Goal: Find specific page/section: Find specific page/section

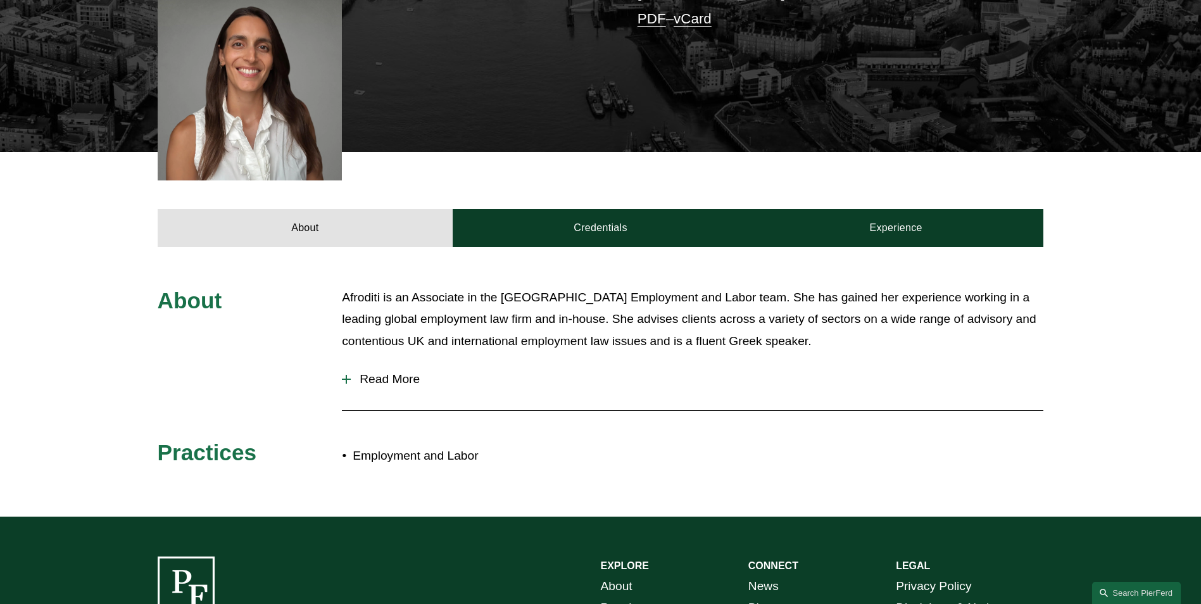
scroll to position [380, 0]
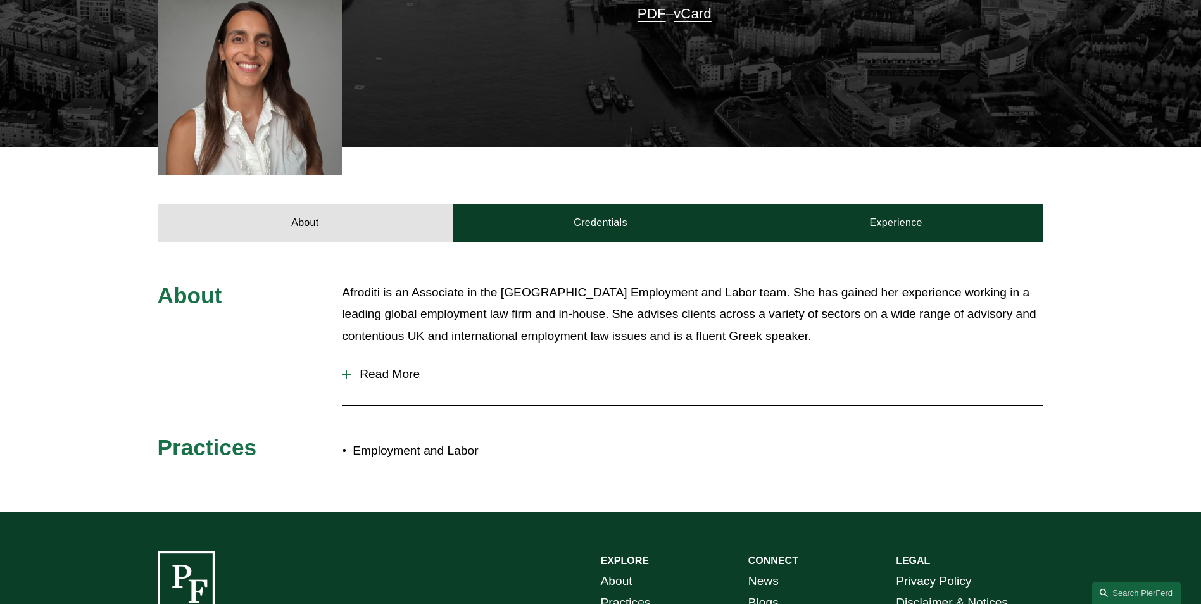
click at [396, 374] on span "Read More" at bounding box center [697, 374] width 693 height 14
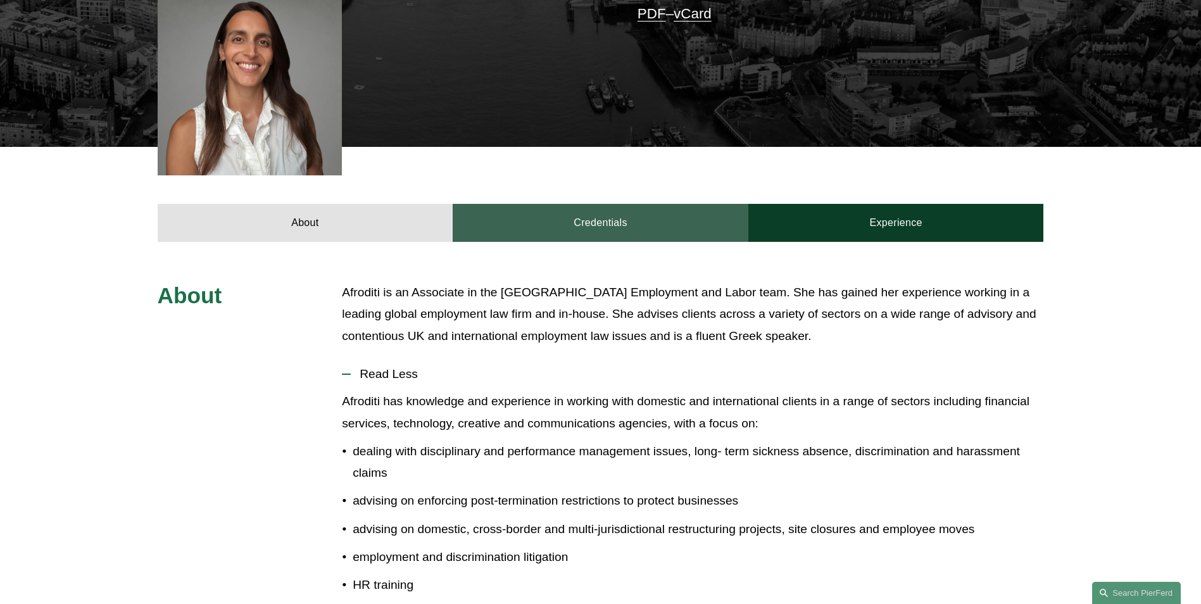
click at [593, 229] on link "Credentials" at bounding box center [601, 223] width 296 height 38
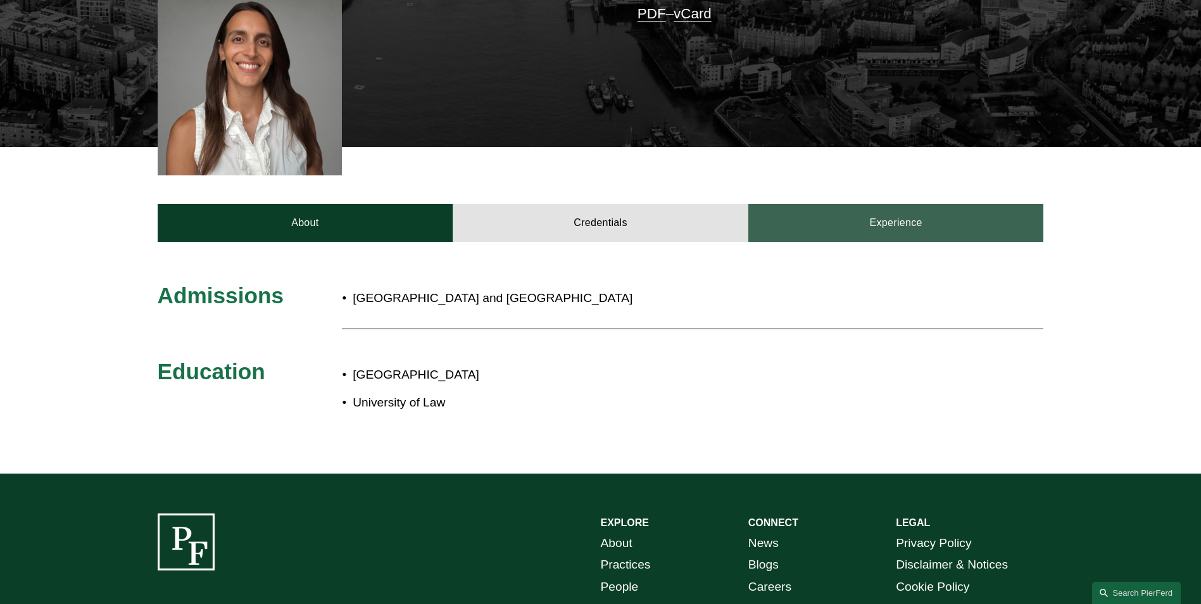
click at [888, 214] on link "Experience" at bounding box center [896, 223] width 296 height 38
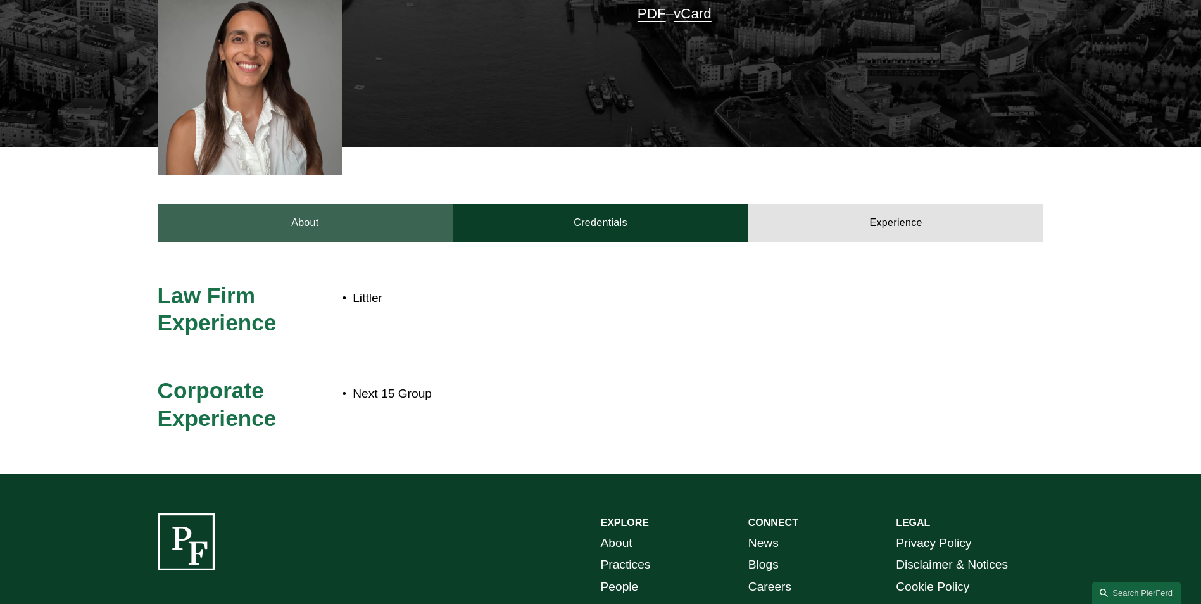
click at [286, 209] on link "About" at bounding box center [306, 223] width 296 height 38
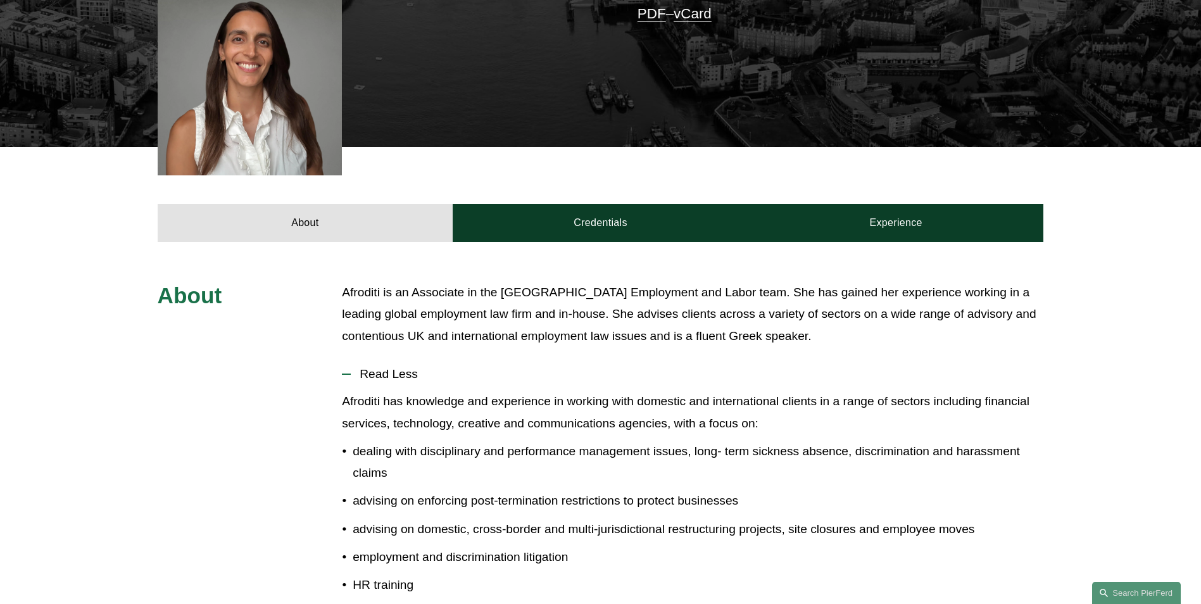
click at [826, 368] on span "Read Less" at bounding box center [697, 374] width 693 height 14
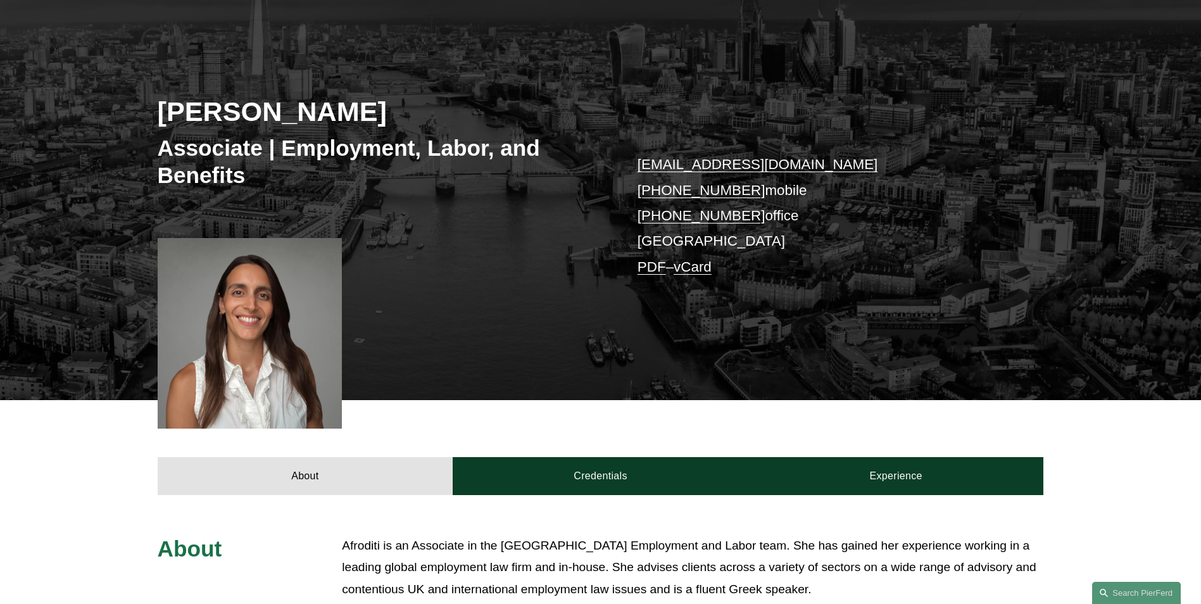
scroll to position [0, 0]
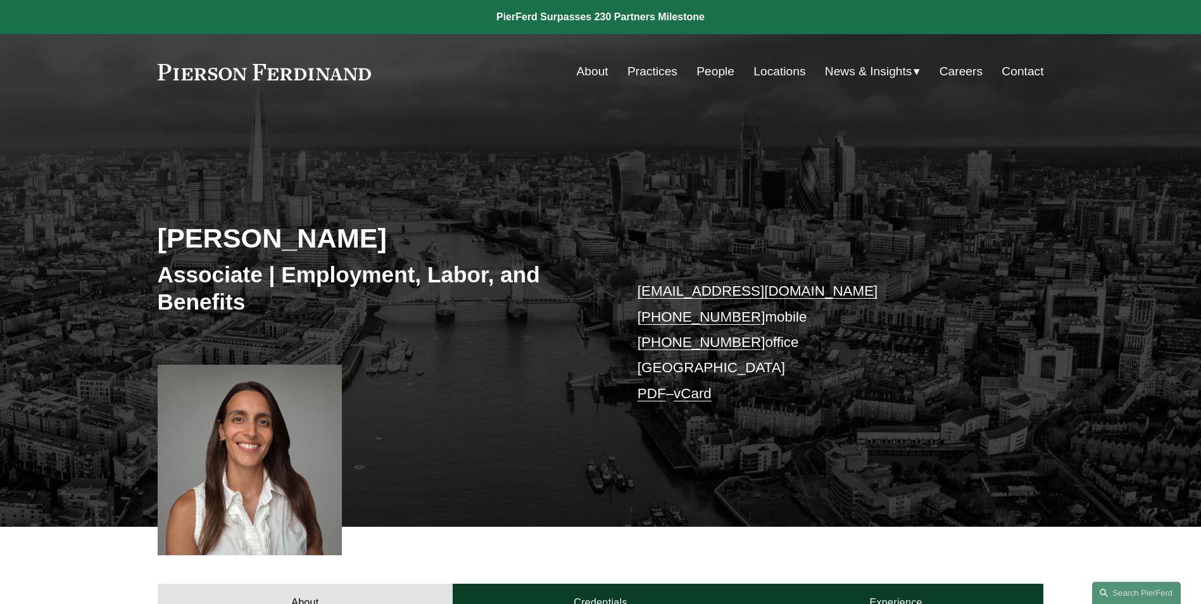
click at [770, 74] on link "Locations" at bounding box center [779, 72] width 52 height 24
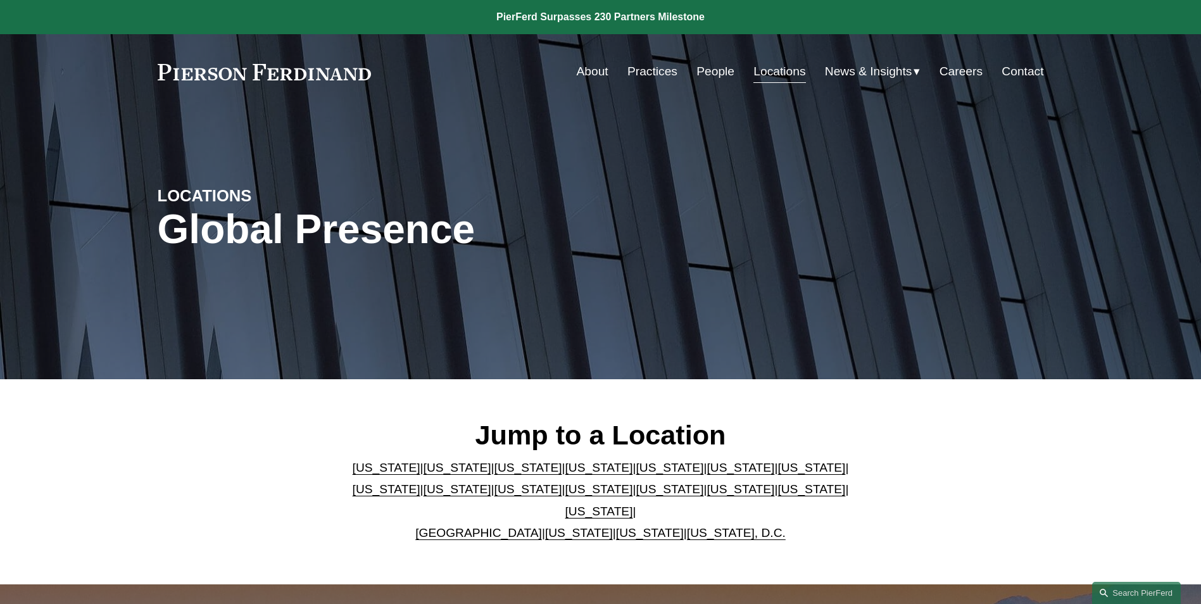
click at [493, 526] on link "United Kingdom" at bounding box center [478, 532] width 127 height 13
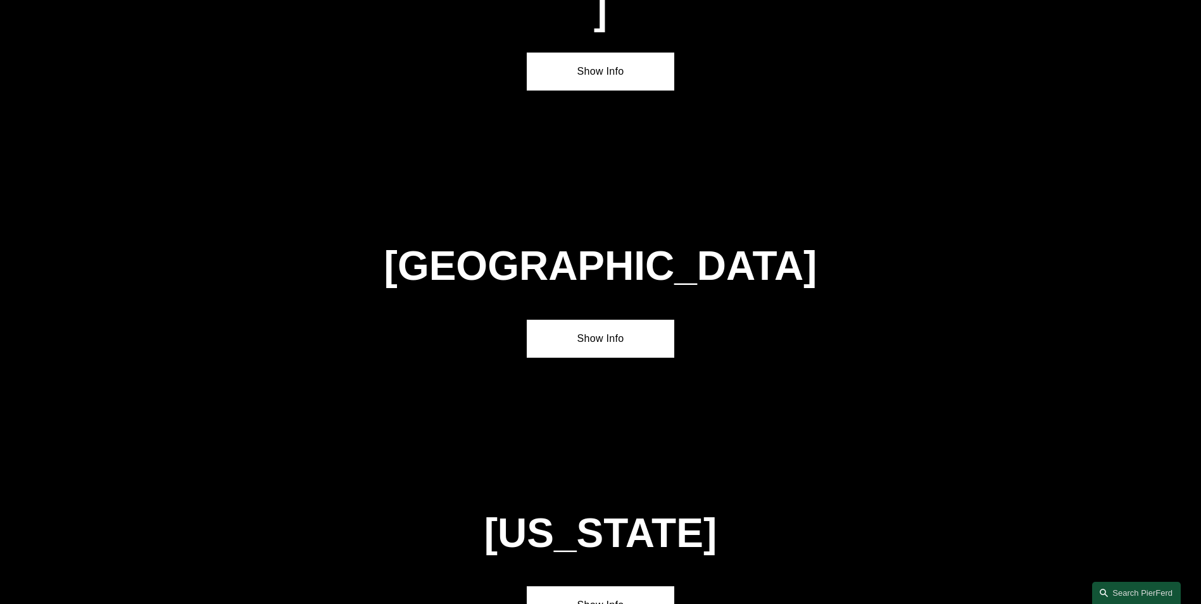
scroll to position [4580, 0]
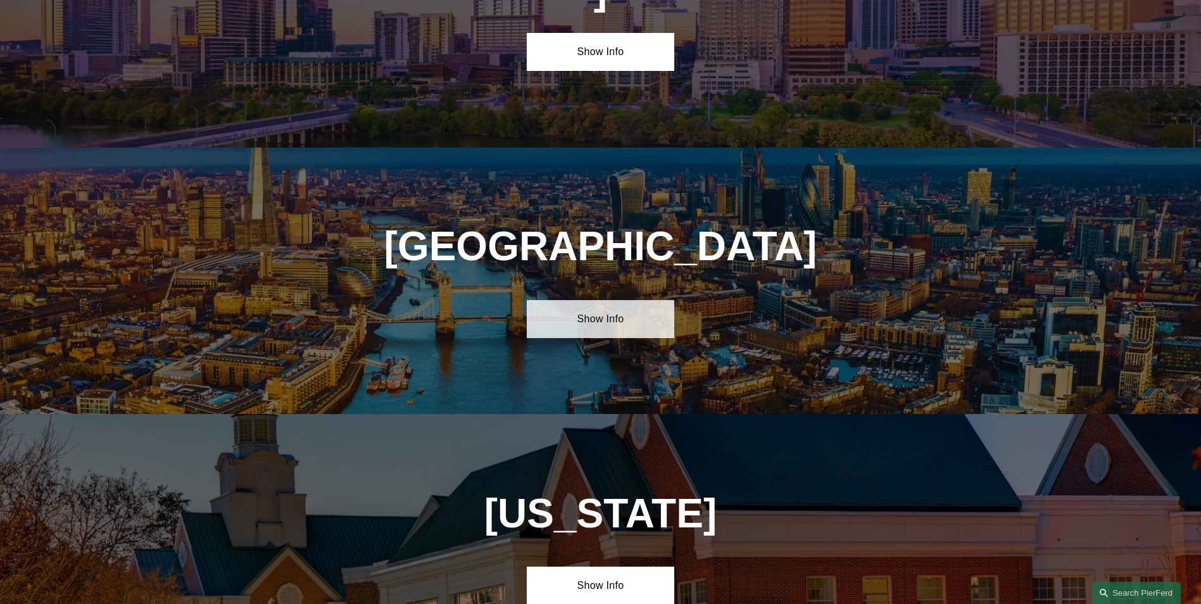
click at [628, 300] on link "Show Info" at bounding box center [601, 319] width 148 height 38
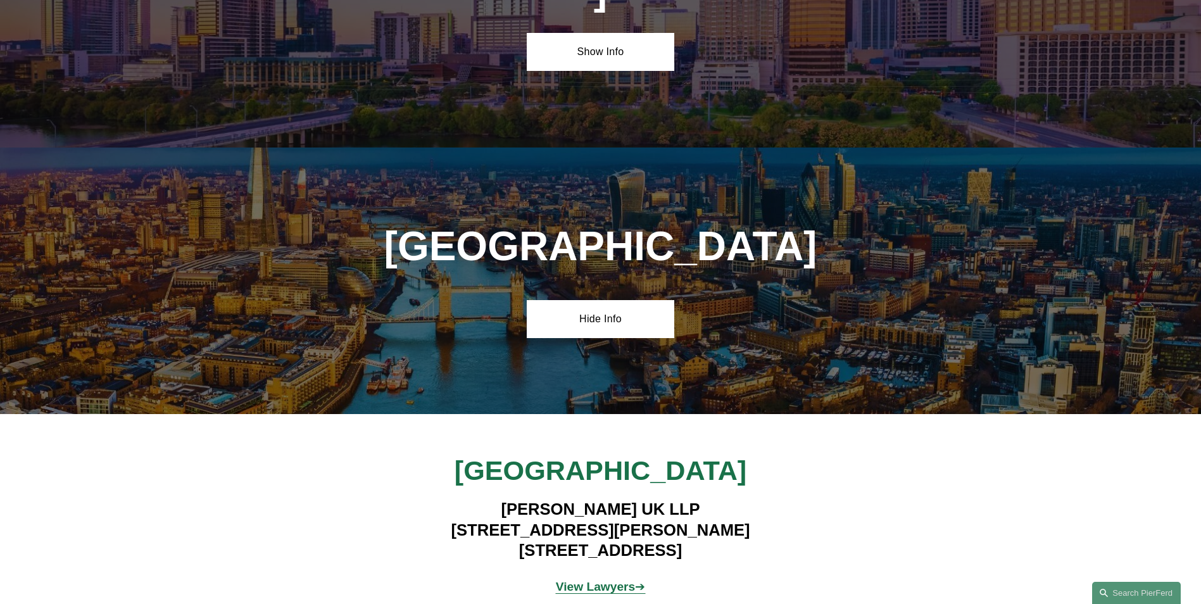
click at [607, 580] on strong "View Lawyers" at bounding box center [596, 586] width 80 height 13
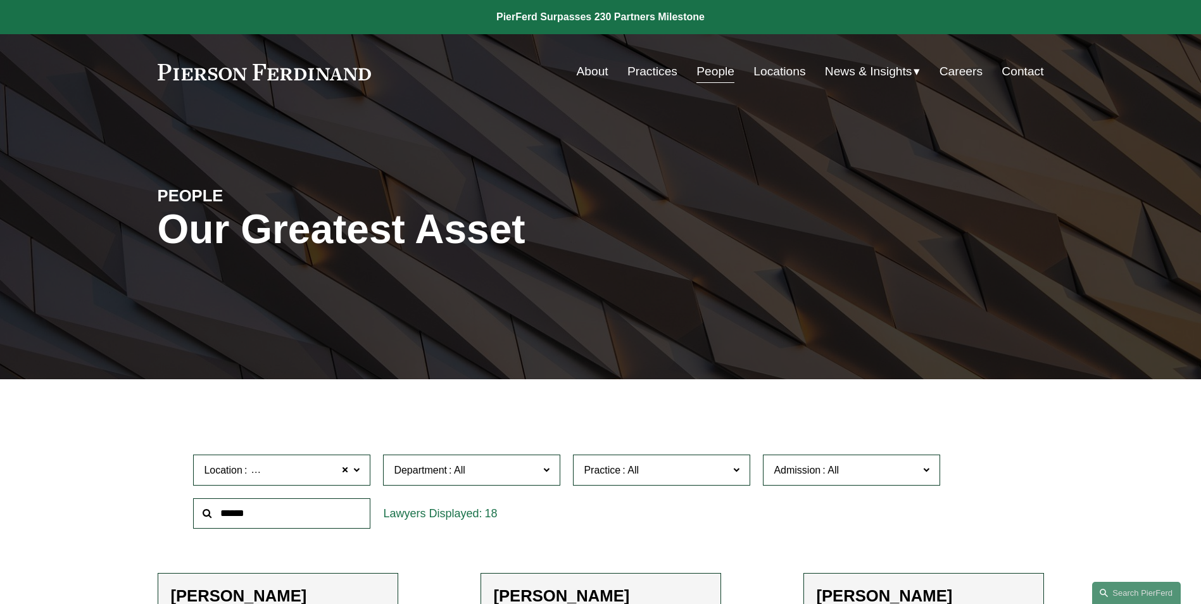
click at [857, 472] on span "Admission" at bounding box center [846, 470] width 145 height 17
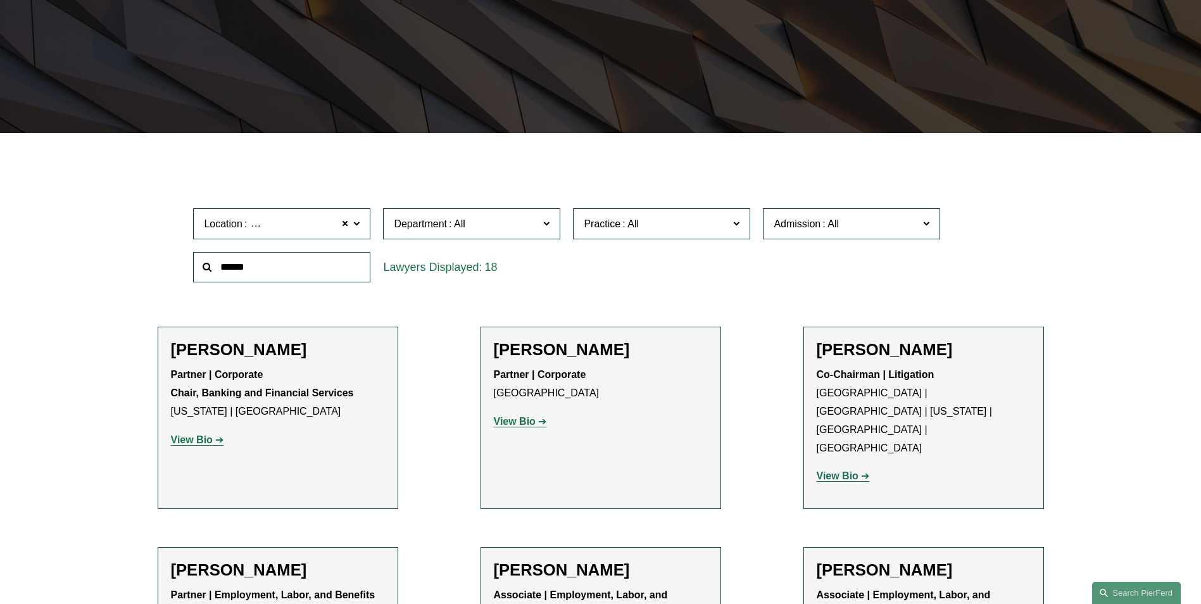
scroll to position [253, 0]
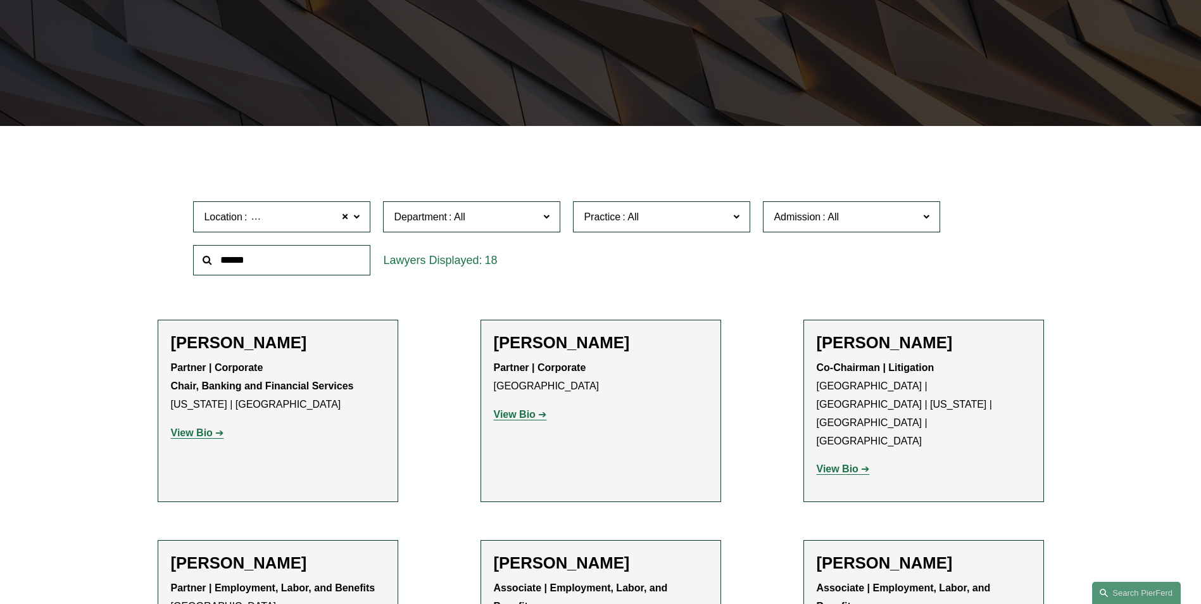
click at [505, 218] on span "Department" at bounding box center [466, 216] width 145 height 17
click at [0, 0] on link "Employment, Labor, and Benefits" at bounding box center [0, 0] width 0 height 0
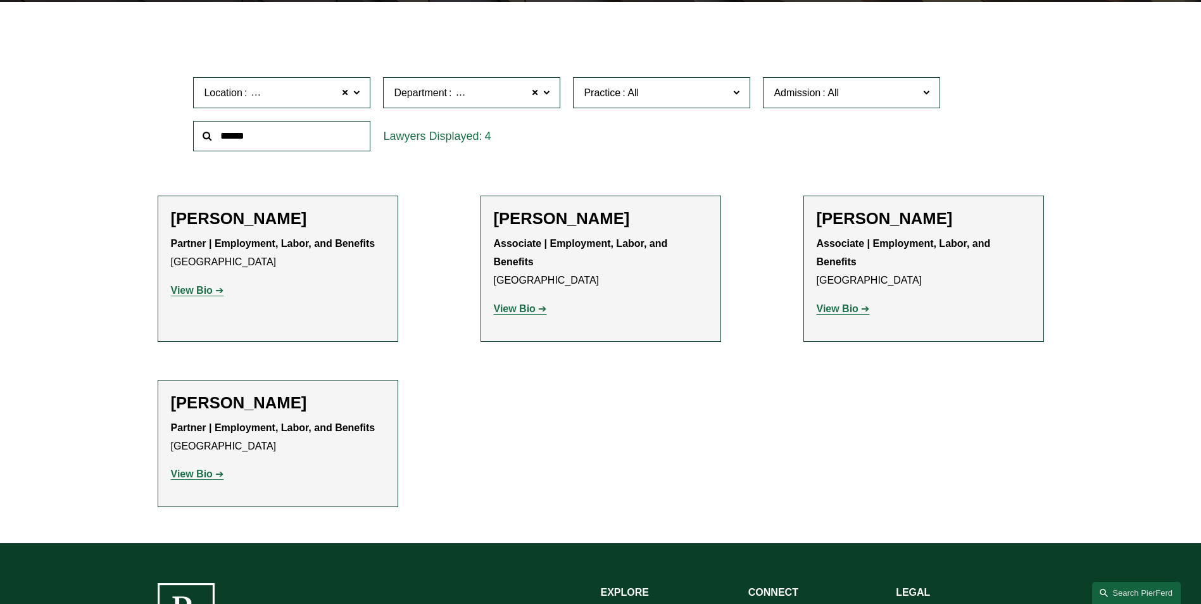
scroll to position [380, 0]
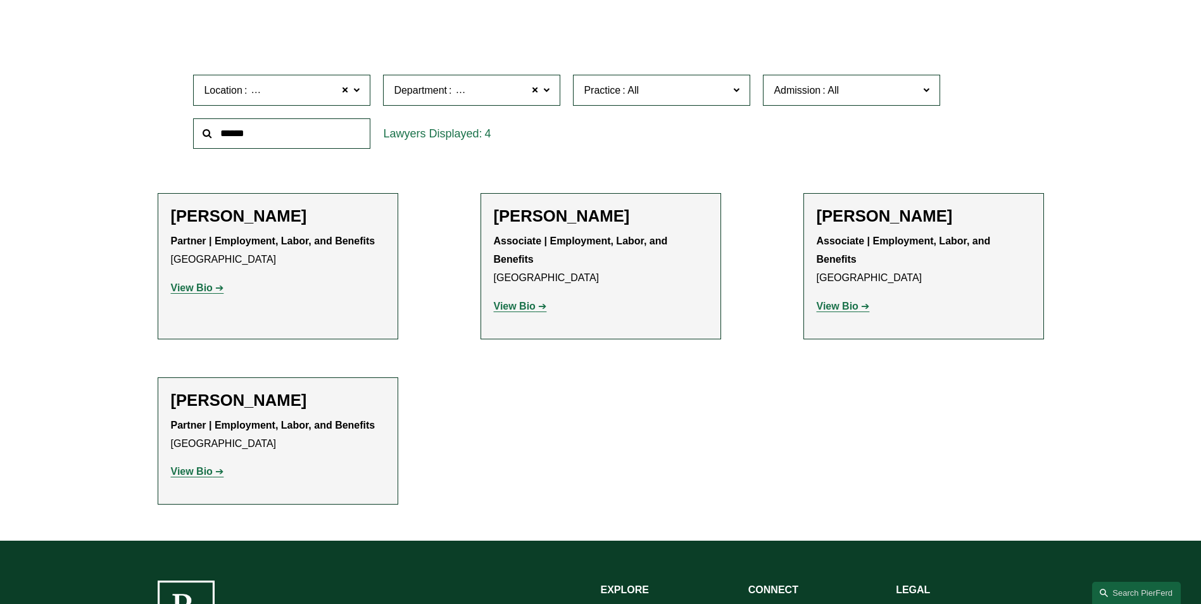
click at [532, 307] on strong "View Bio" at bounding box center [515, 306] width 42 height 11
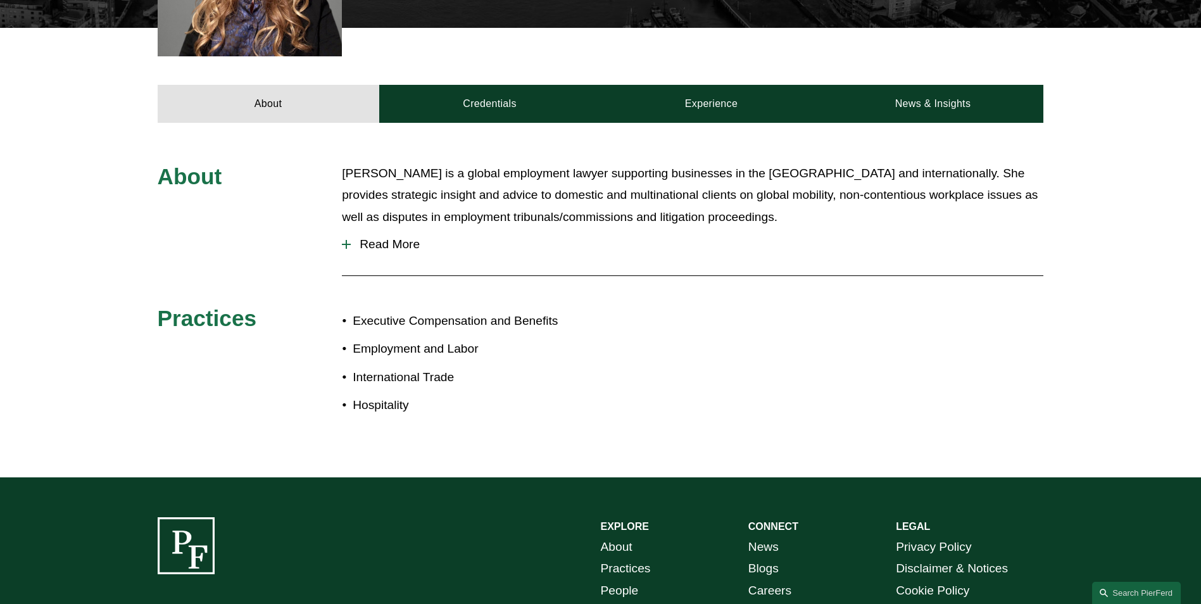
scroll to position [506, 0]
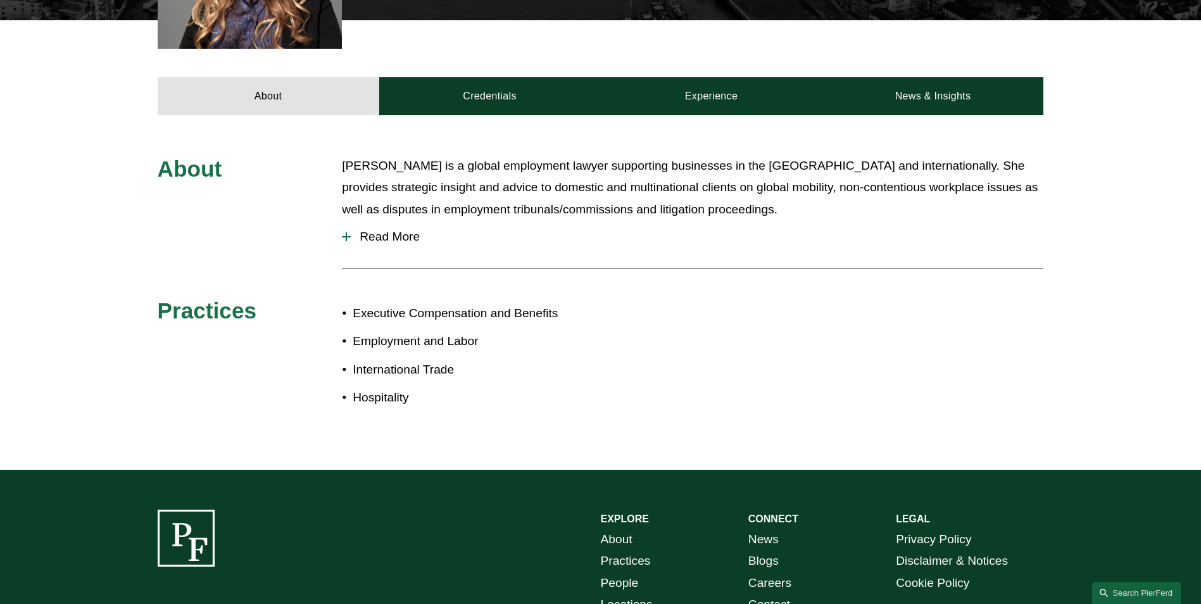
click at [402, 242] on span "Read More" at bounding box center [697, 237] width 693 height 14
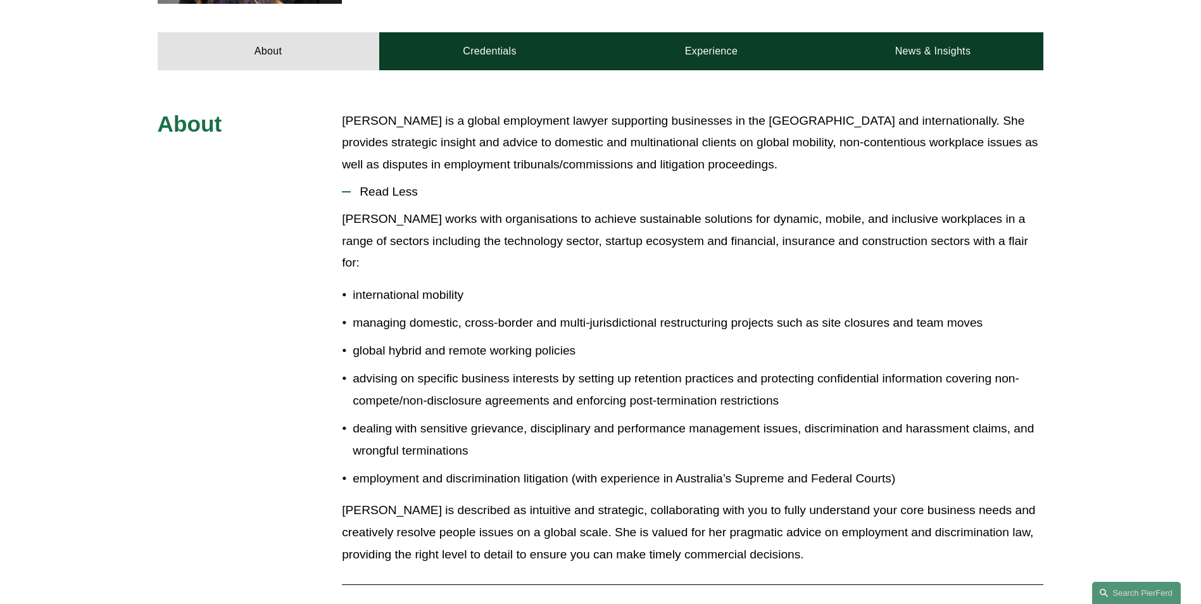
scroll to position [380, 0]
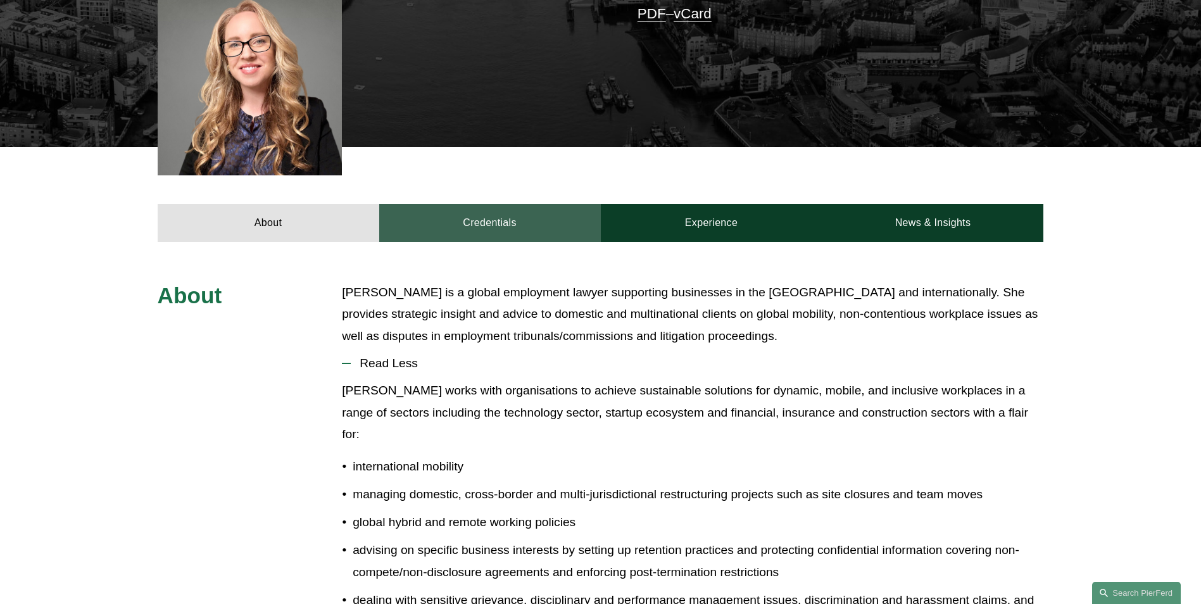
click at [513, 225] on link "Credentials" at bounding box center [490, 223] width 222 height 38
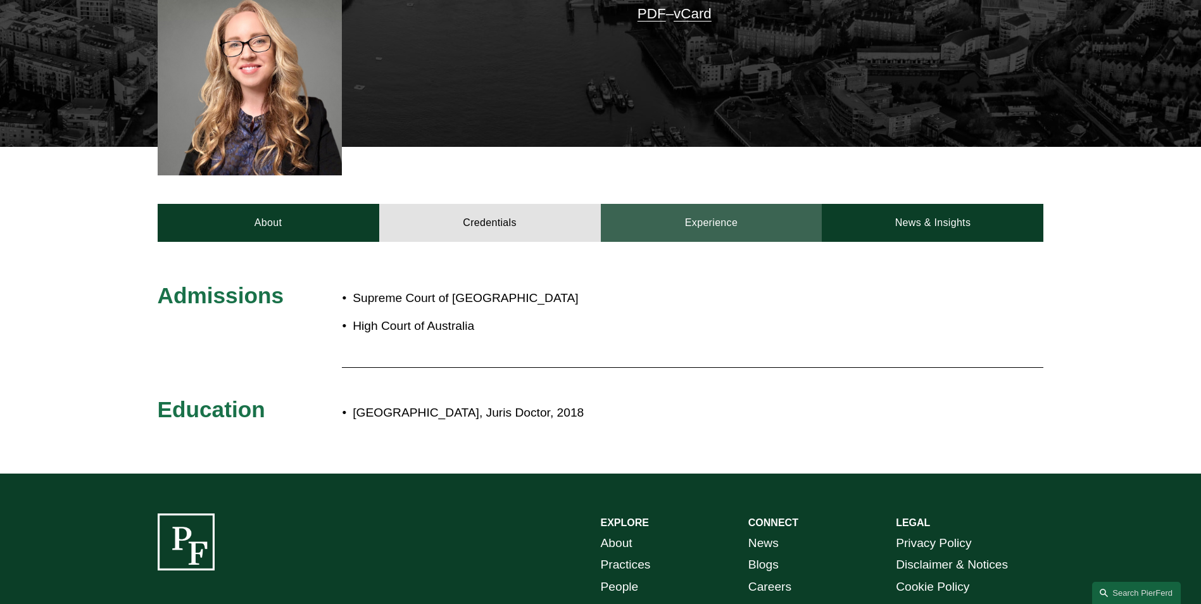
click at [693, 224] on link "Experience" at bounding box center [712, 223] width 222 height 38
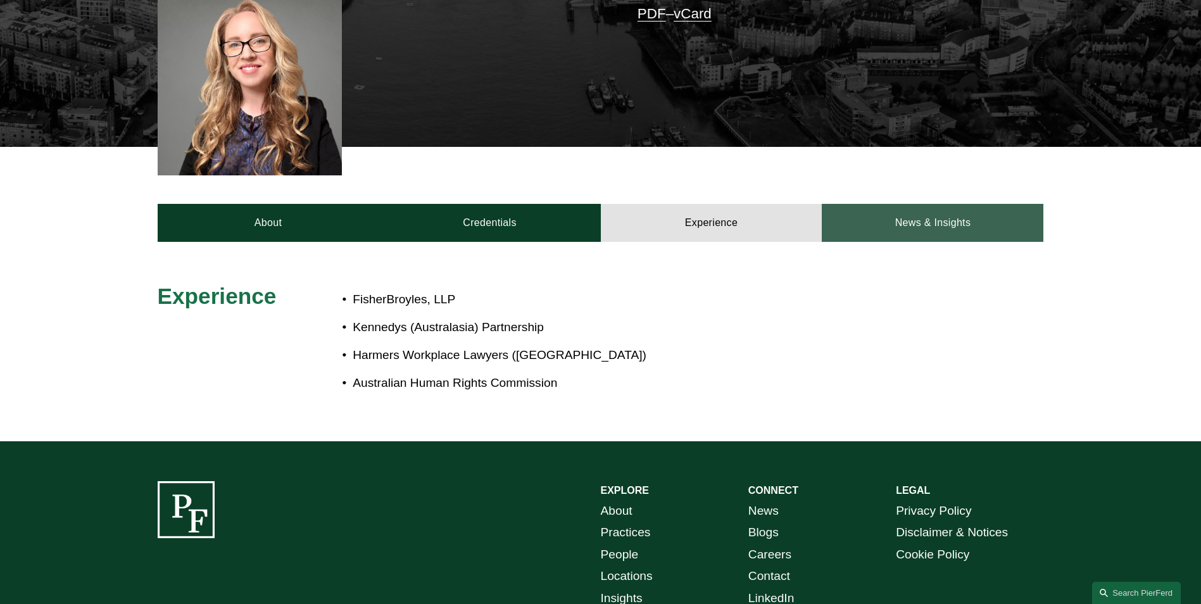
click at [924, 218] on link "News & Insights" at bounding box center [933, 223] width 222 height 38
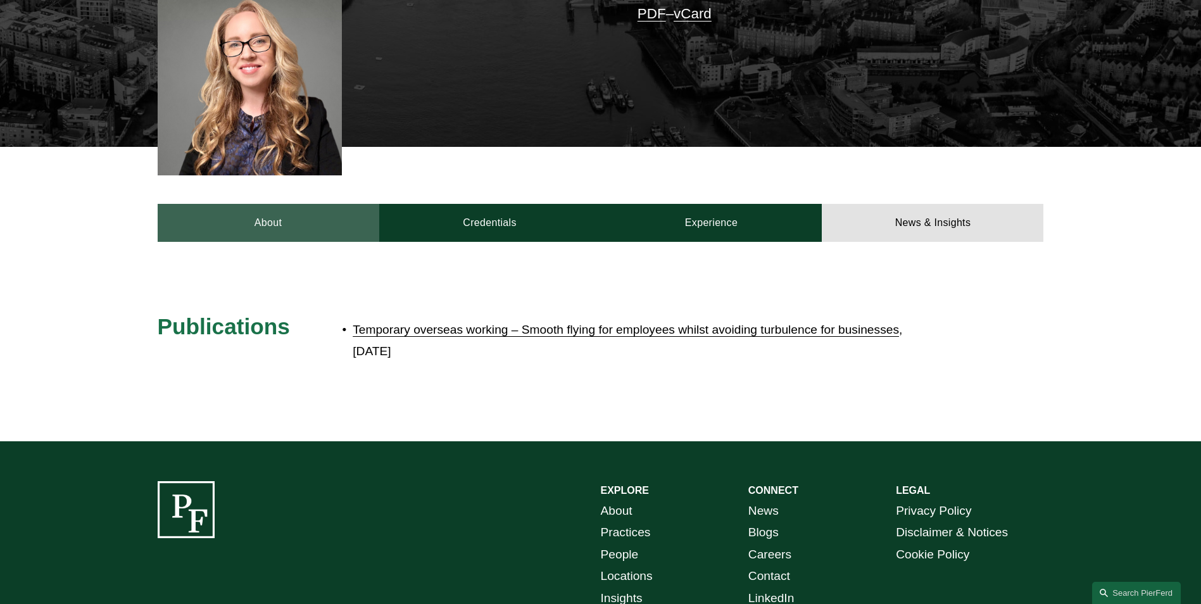
click at [289, 226] on link "About" at bounding box center [269, 223] width 222 height 38
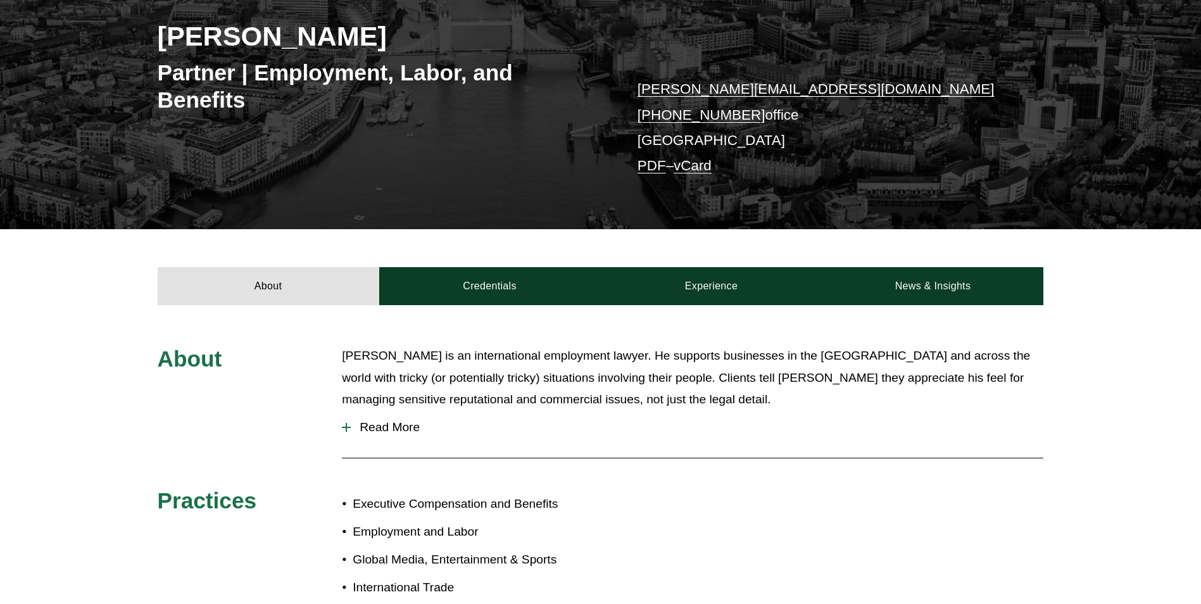
scroll to position [243, 0]
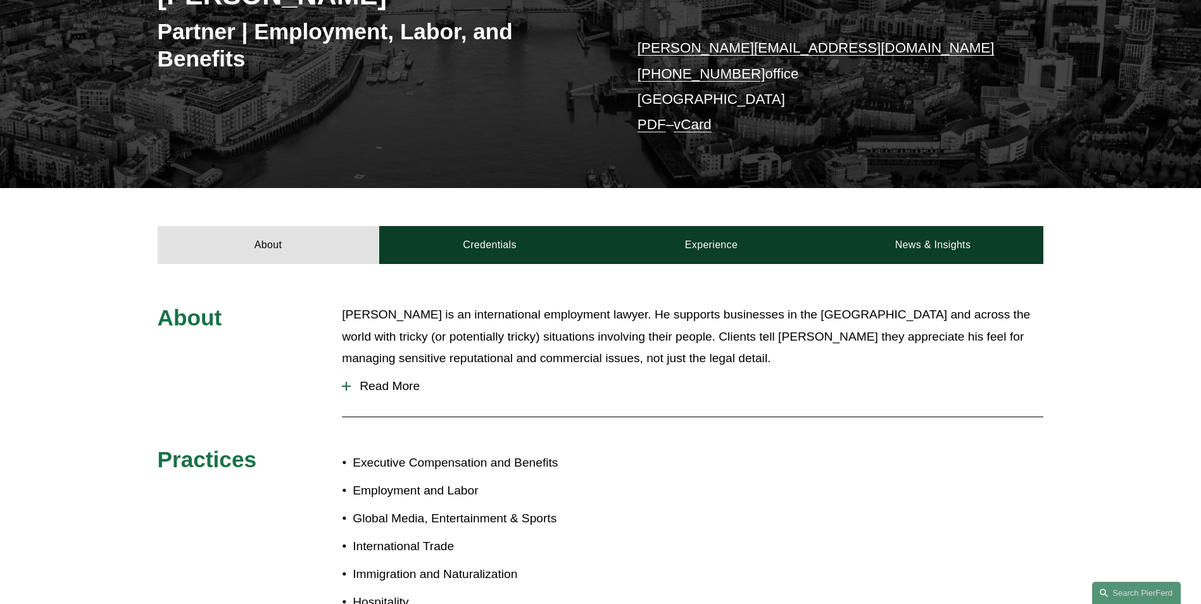
click at [625, 391] on span "Read More" at bounding box center [697, 386] width 693 height 14
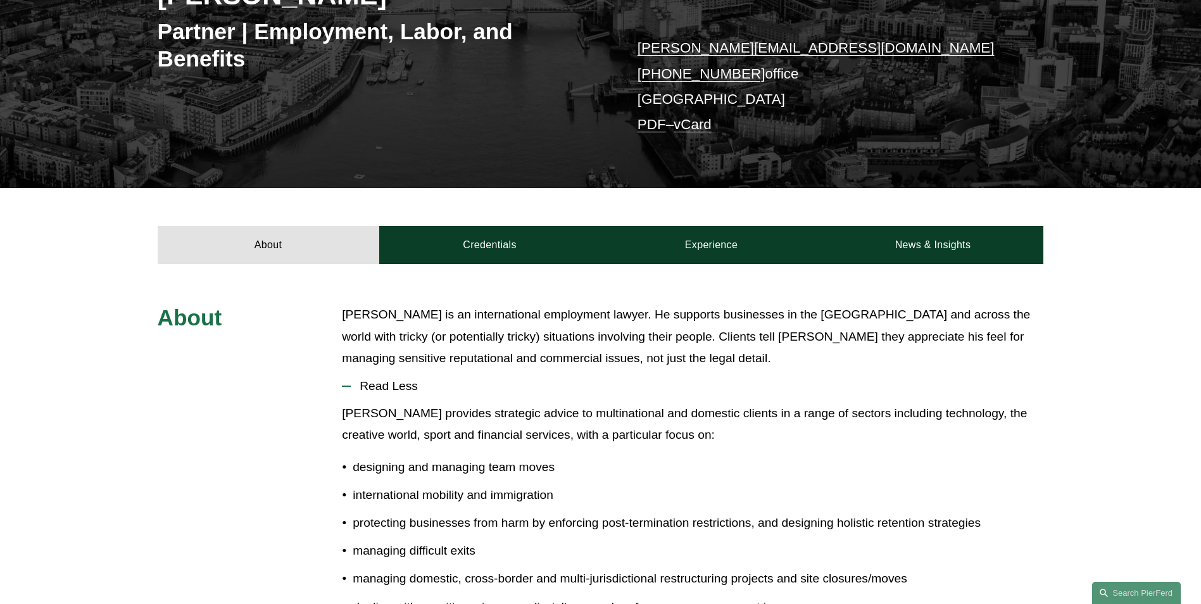
drag, startPoint x: 336, startPoint y: 0, endPoint x: 939, endPoint y: 446, distance: 749.9
click at [939, 447] on div "Peter provides strategic advice to multinational and domestic clients in a rang…" at bounding box center [692, 570] width 701 height 335
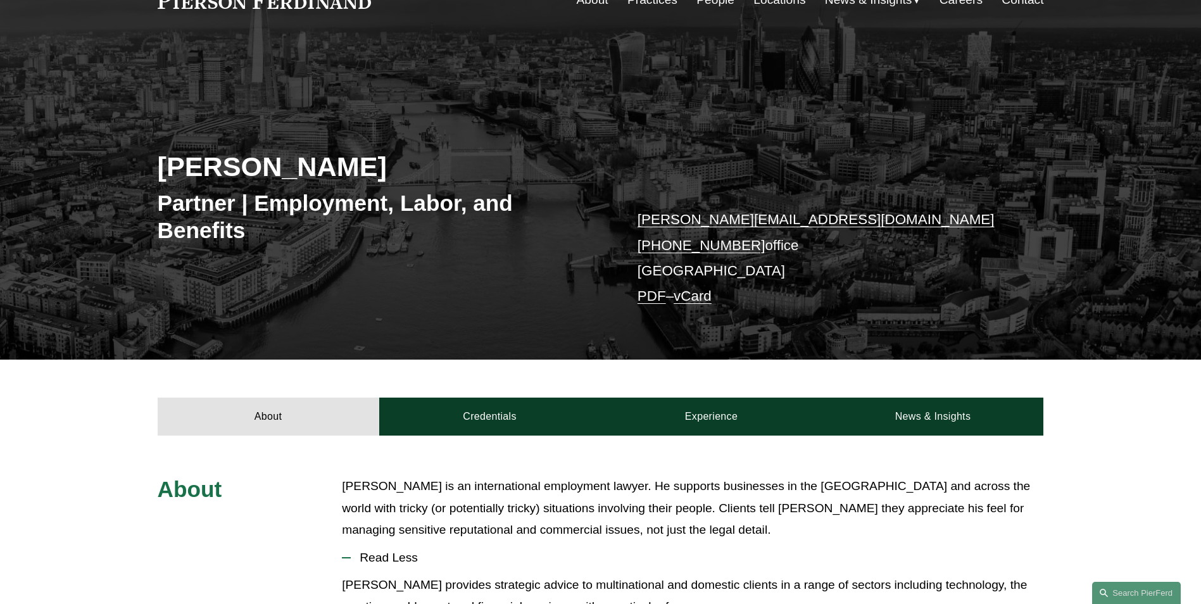
scroll to position [53, 0]
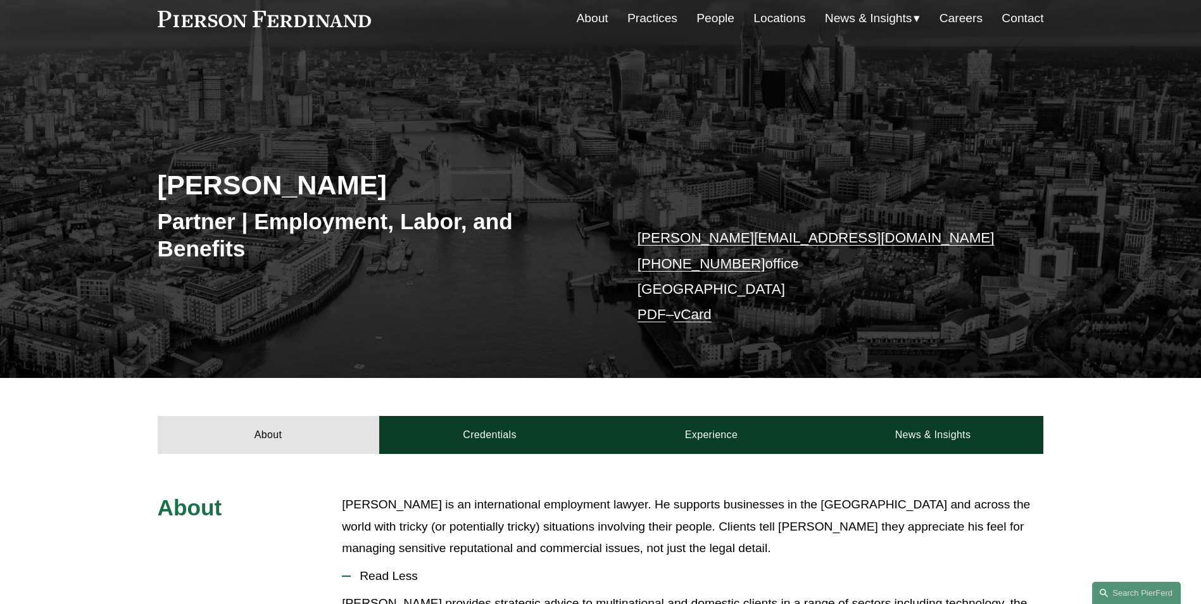
click at [713, 20] on link "People" at bounding box center [715, 18] width 38 height 24
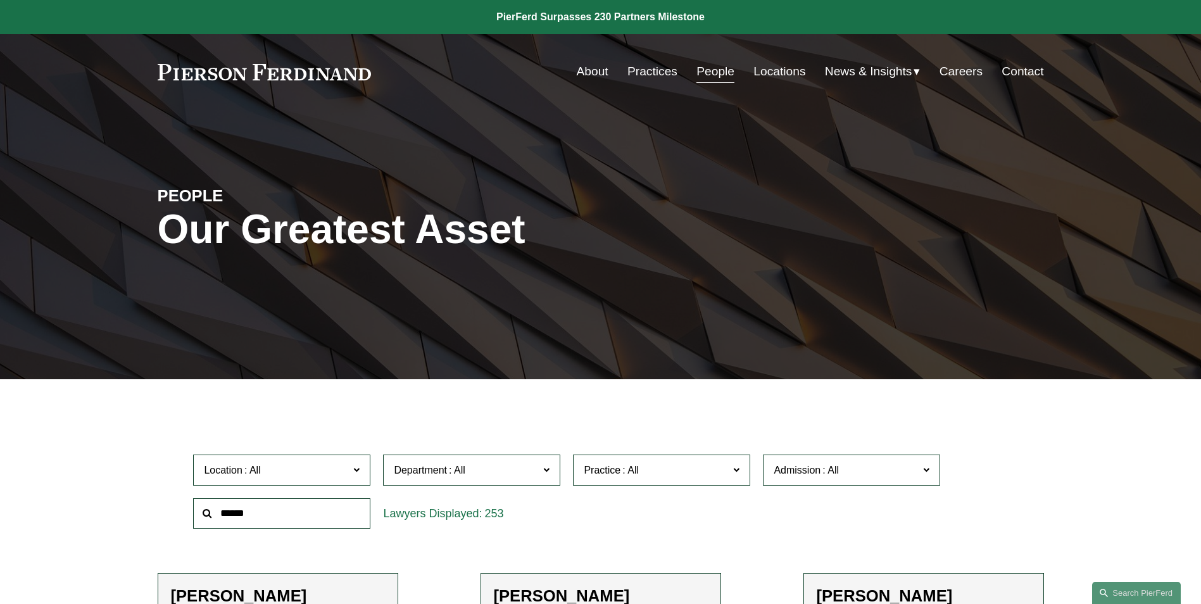
click at [321, 510] on input "text" at bounding box center [281, 513] width 177 height 31
type input "*******"
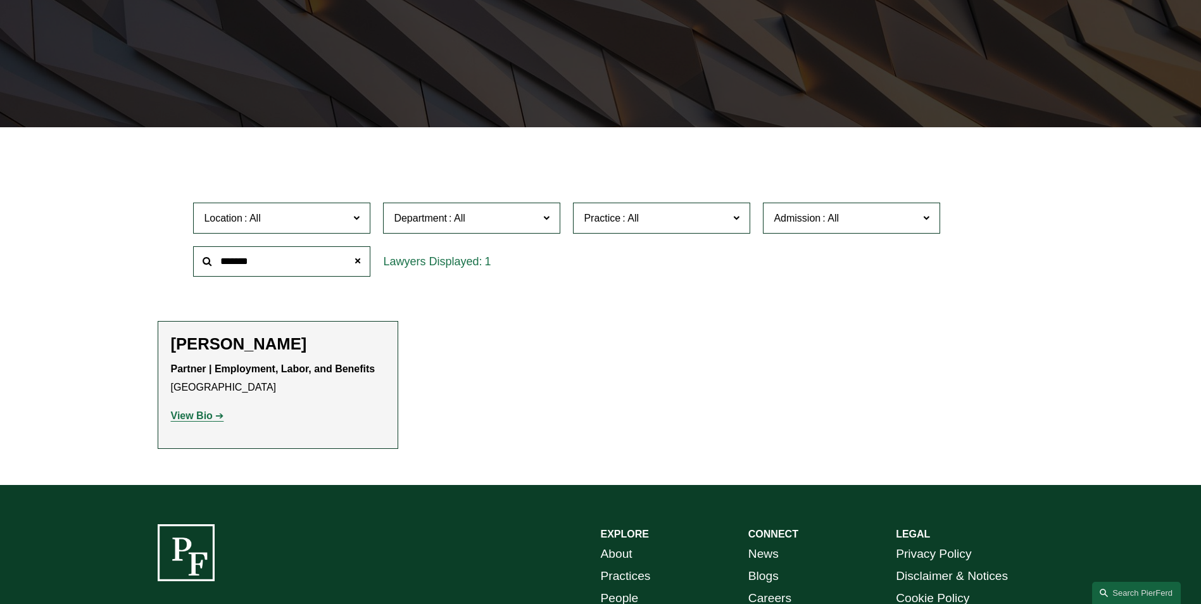
scroll to position [253, 0]
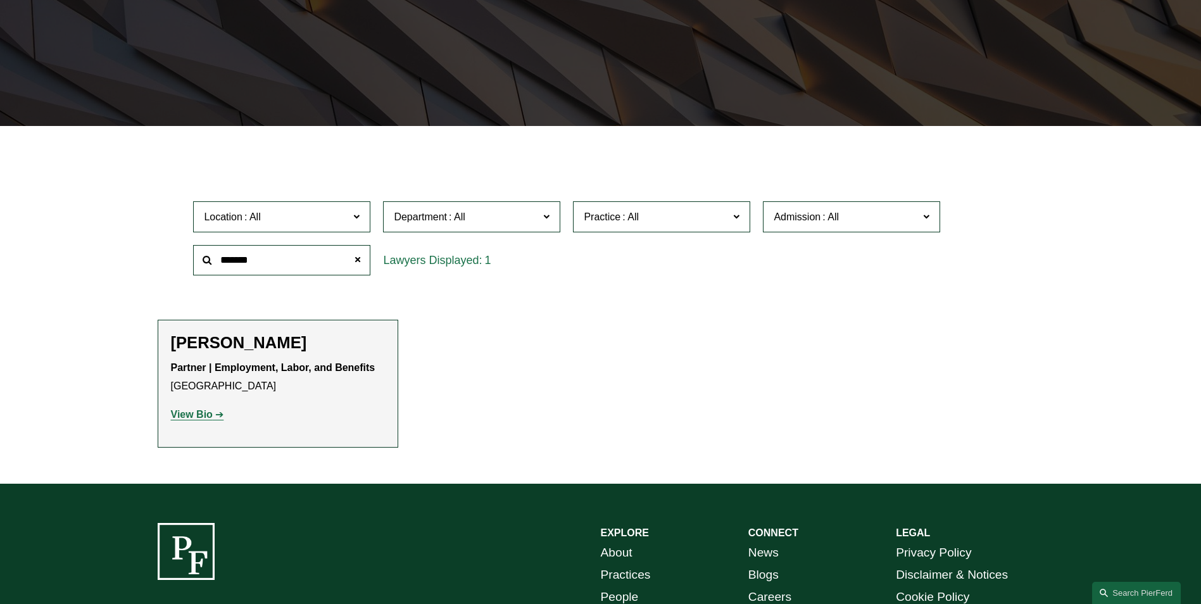
click at [198, 411] on strong "View Bio" at bounding box center [192, 414] width 42 height 11
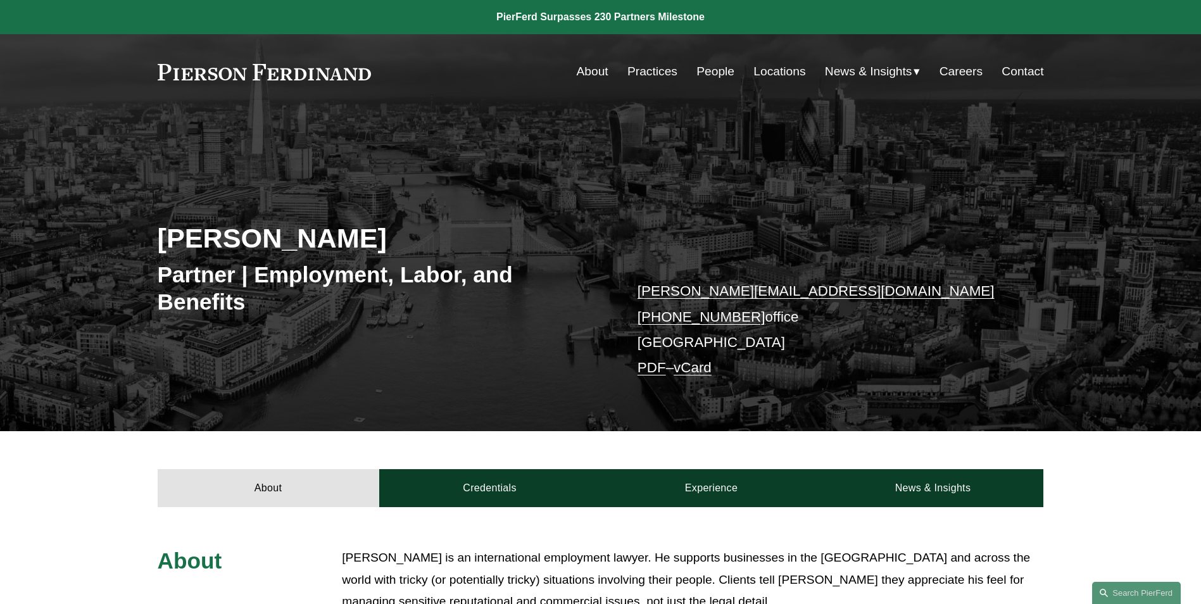
click at [702, 369] on link "vCard" at bounding box center [693, 368] width 38 height 16
click at [656, 367] on link "PDF" at bounding box center [651, 368] width 28 height 16
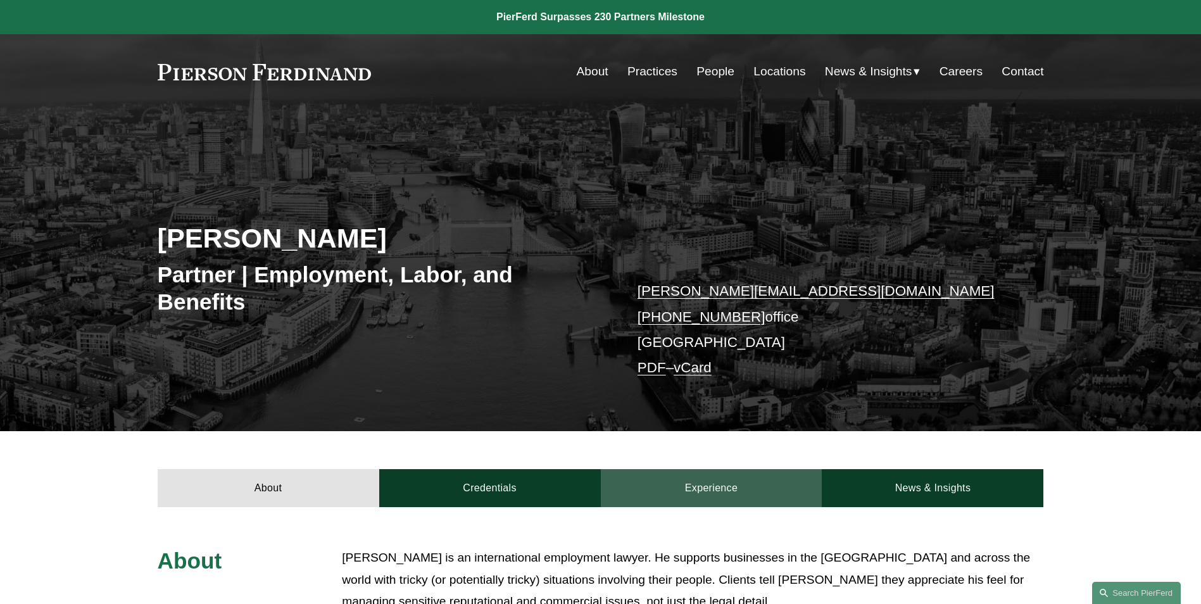
click at [707, 486] on link "Experience" at bounding box center [712, 488] width 222 height 38
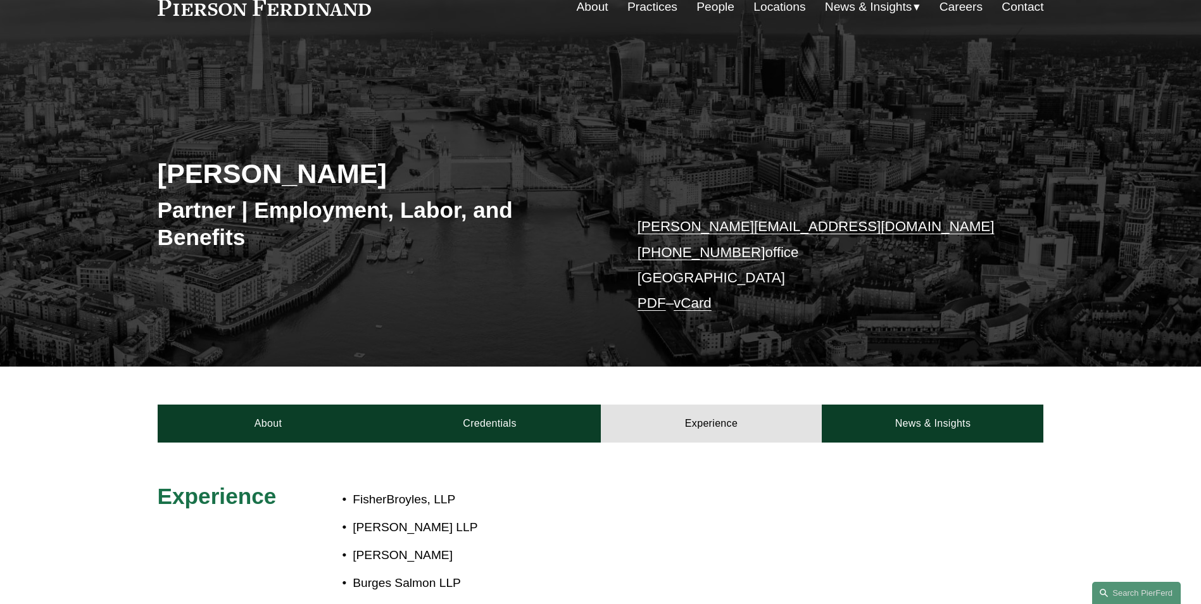
scroll to position [253, 0]
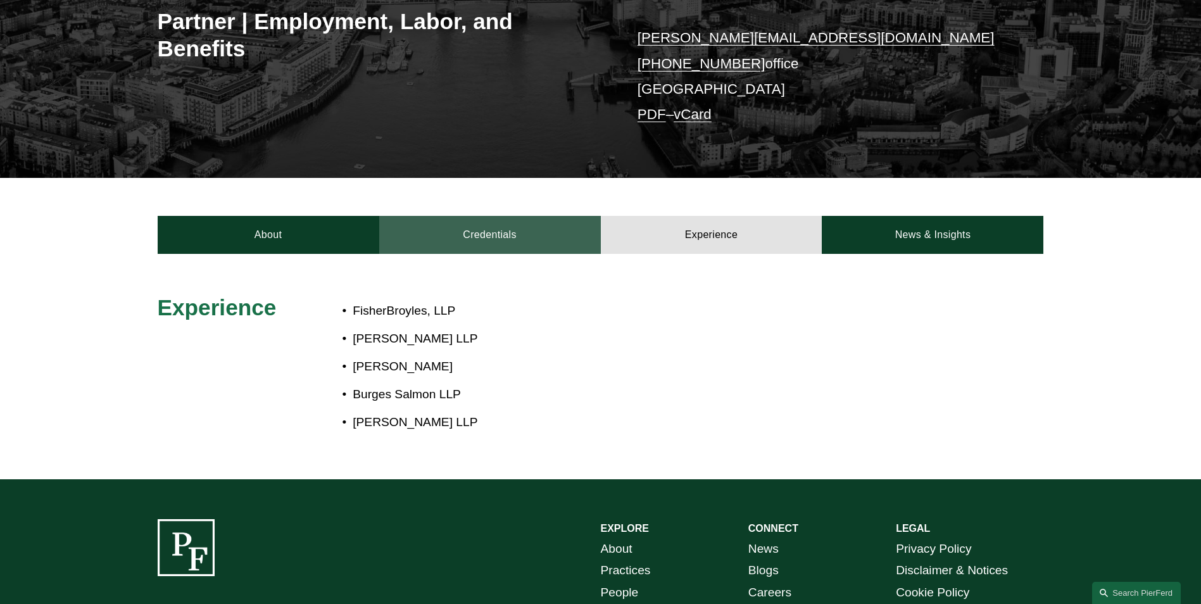
click at [521, 234] on link "Credentials" at bounding box center [490, 235] width 222 height 38
